Goal: Task Accomplishment & Management: Manage account settings

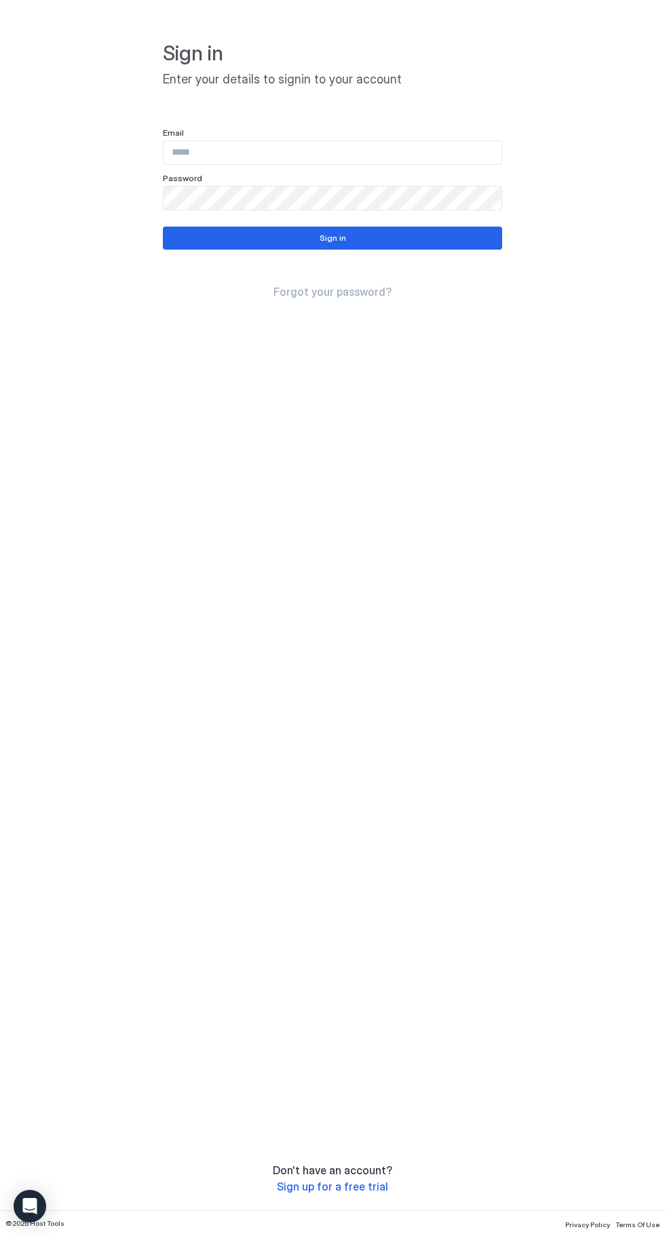
click at [405, 151] on input "Input Field" at bounding box center [332, 152] width 338 height 23
type input "**********"
click at [395, 233] on button "Sign in" at bounding box center [332, 238] width 339 height 23
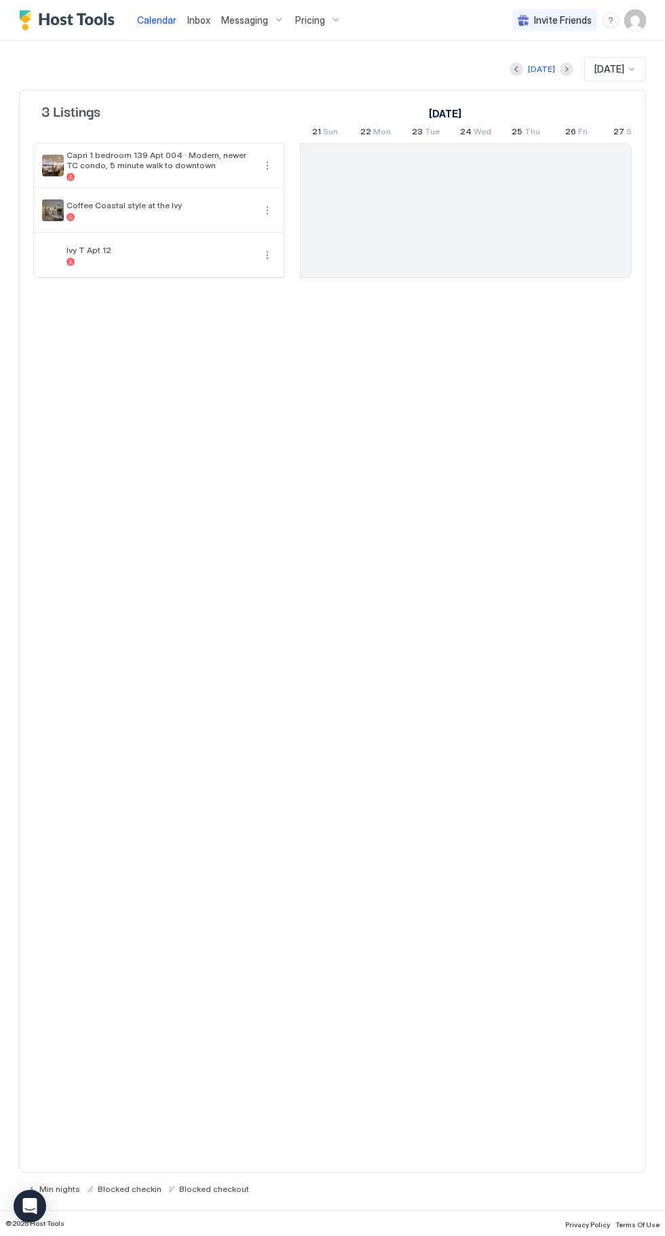
scroll to position [0, 753]
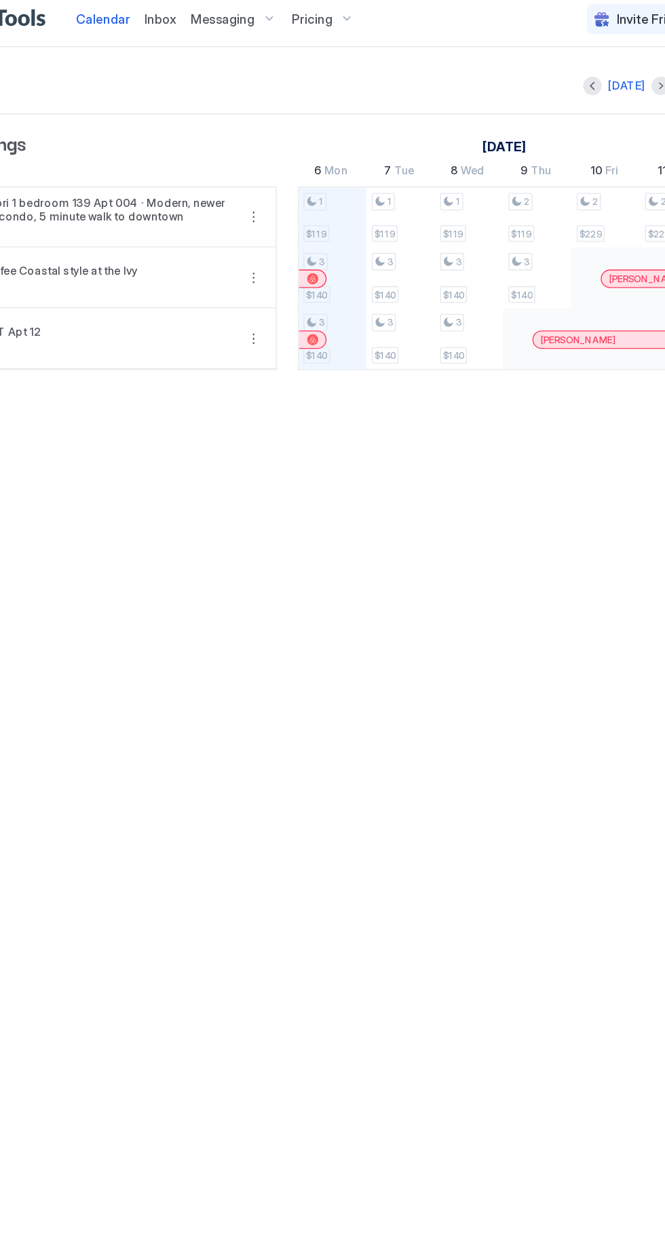
click at [309, 16] on span "Pricing" at bounding box center [310, 20] width 30 height 12
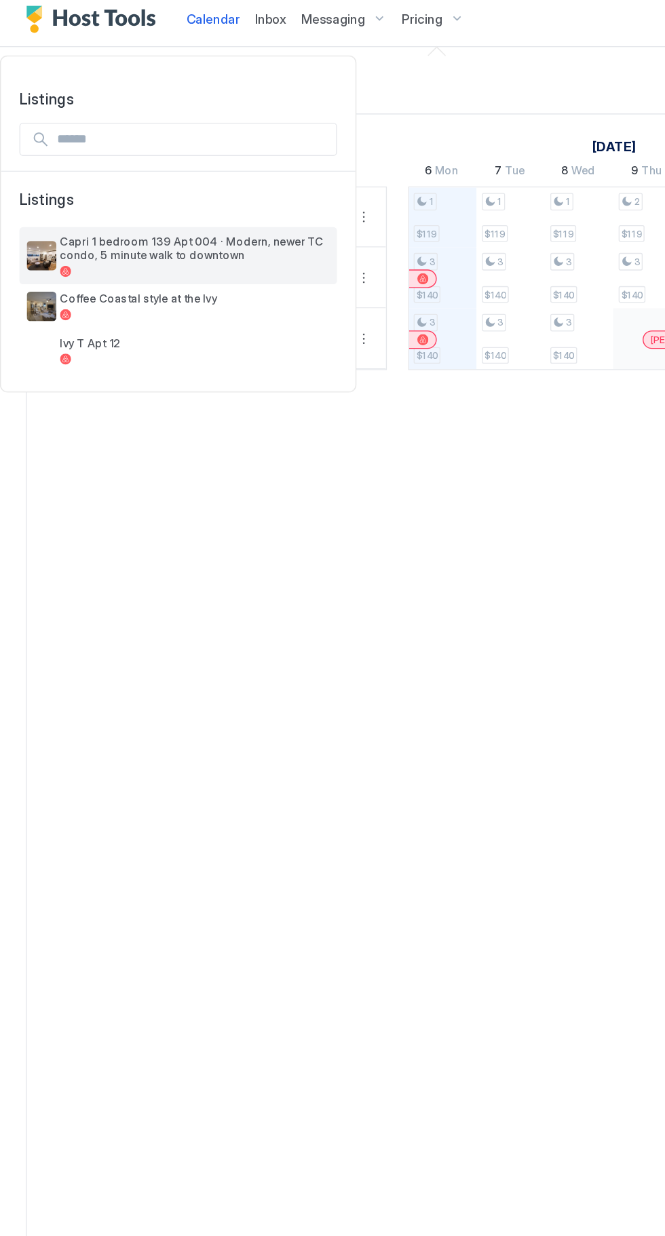
click at [193, 191] on span "Capri 1 bedroom 139 Apt 004 · Modern, newer TC condo, 5 minute walk to downtown" at bounding box center [143, 188] width 198 height 20
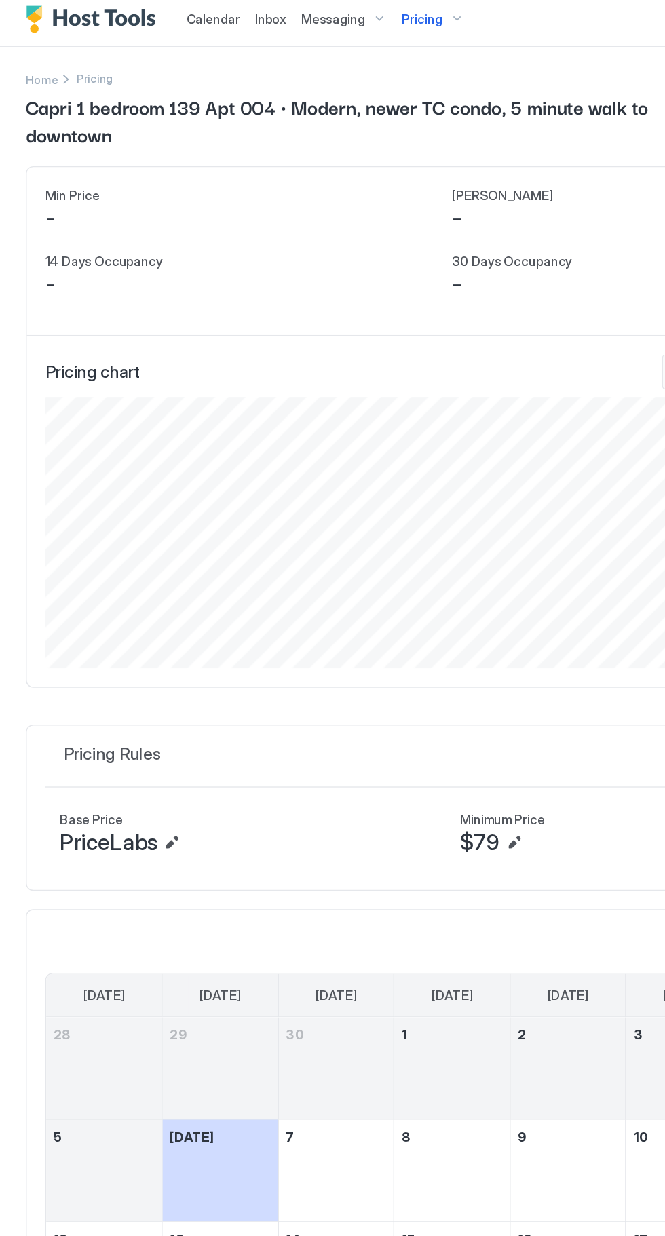
scroll to position [199, 598]
